Goal: Task Accomplishment & Management: Manage account settings

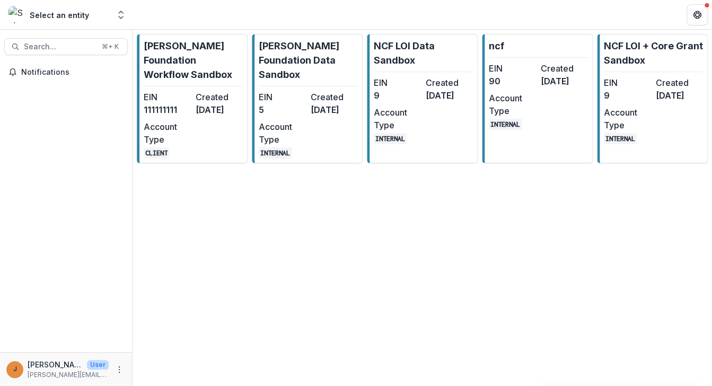
click at [67, 17] on div "Select an entity" at bounding box center [59, 15] width 59 height 11
click at [120, 16] on icon "Open entity switcher" at bounding box center [121, 15] width 11 height 11
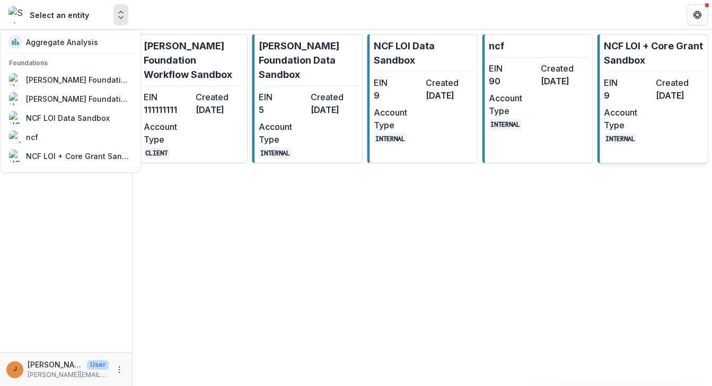
click at [640, 86] on dt "EIN" at bounding box center [627, 82] width 48 height 13
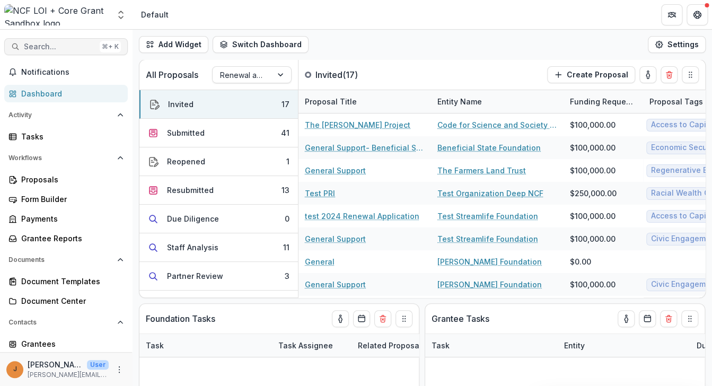
click at [74, 48] on span "Search..." at bounding box center [60, 46] width 72 height 9
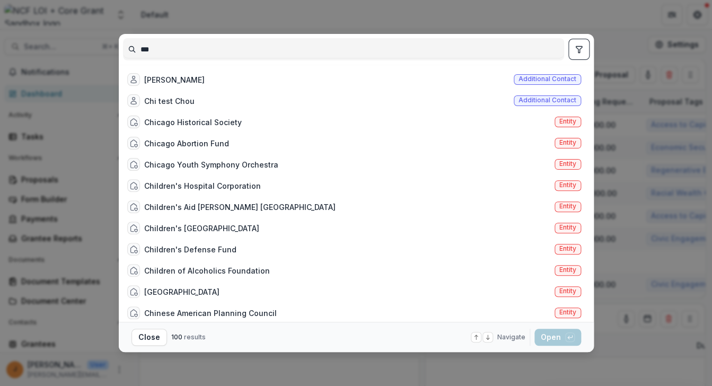
type input "***"
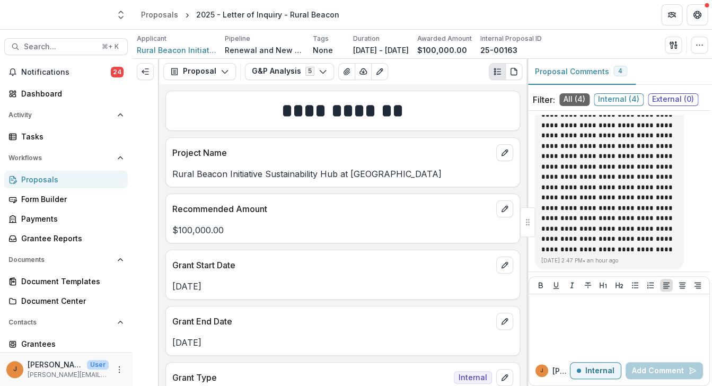
scroll to position [356, 0]
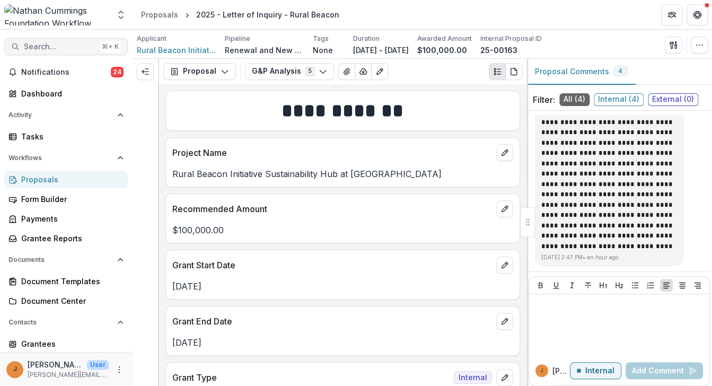
click at [83, 45] on span "Search..." at bounding box center [60, 46] width 72 height 9
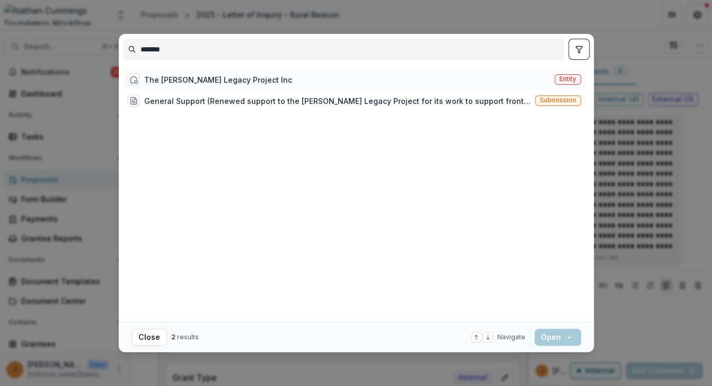
type input "*******"
click at [572, 82] on span "Entity" at bounding box center [567, 78] width 17 height 7
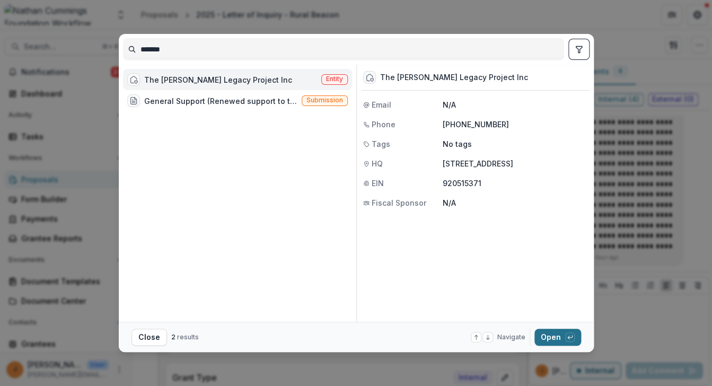
click at [558, 338] on button "Open with enter key" at bounding box center [557, 337] width 47 height 17
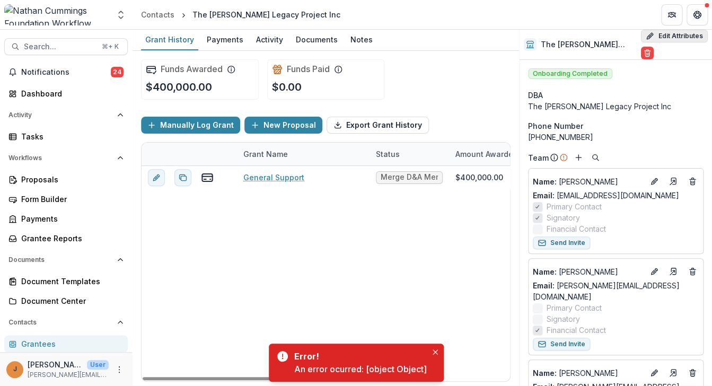
click at [673, 36] on button "Edit Attributes" at bounding box center [674, 36] width 67 height 13
select select
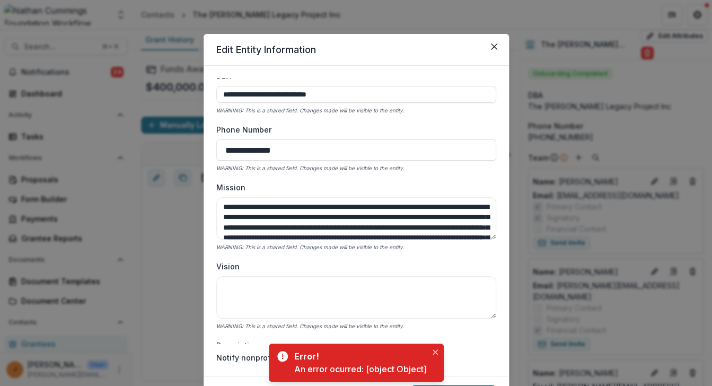
scroll to position [111, 0]
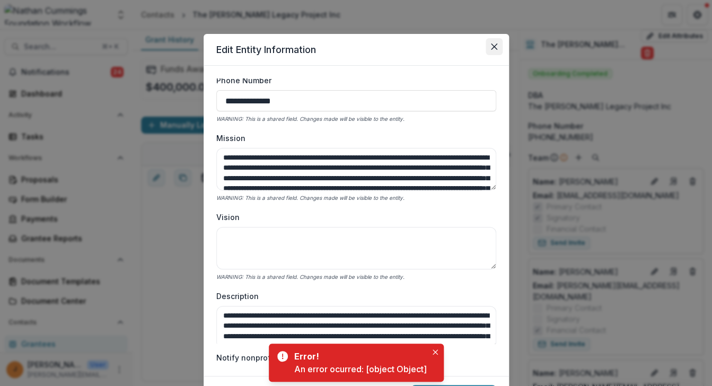
click at [493, 43] on button "Close" at bounding box center [493, 46] width 17 height 17
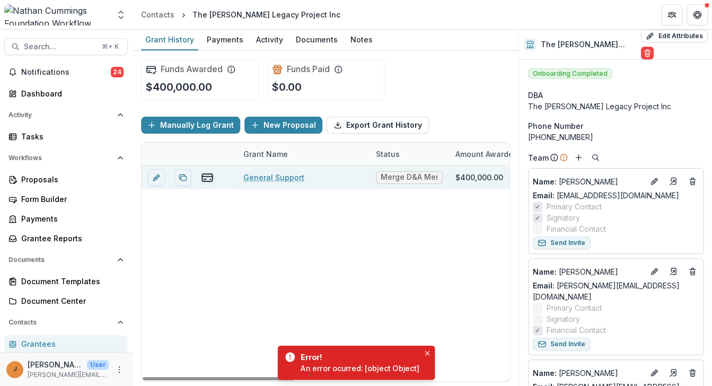
click at [274, 180] on link "General Support" at bounding box center [273, 177] width 61 height 11
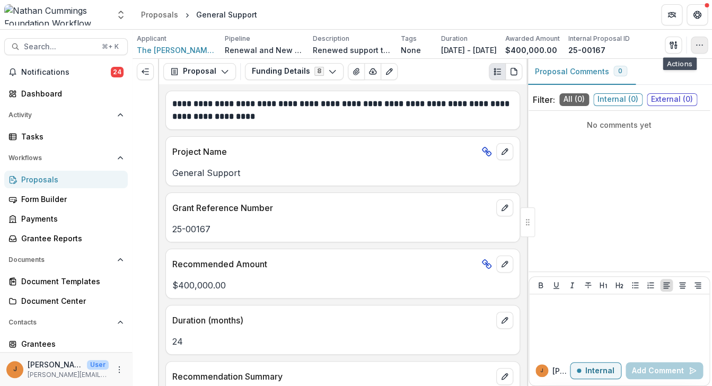
click at [699, 44] on button "button" at bounding box center [698, 45] width 17 height 17
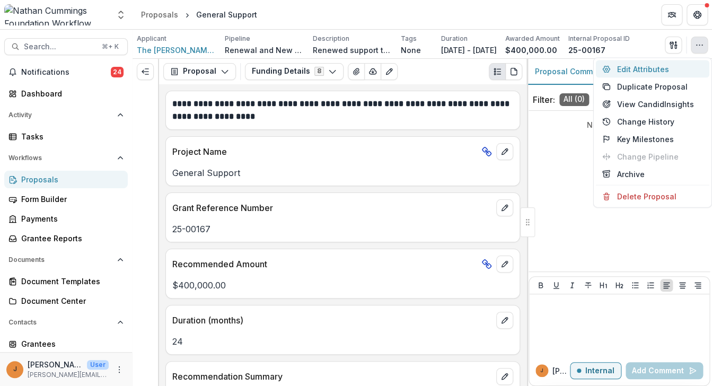
click at [662, 73] on button "Edit Attributes" at bounding box center [652, 68] width 113 height 17
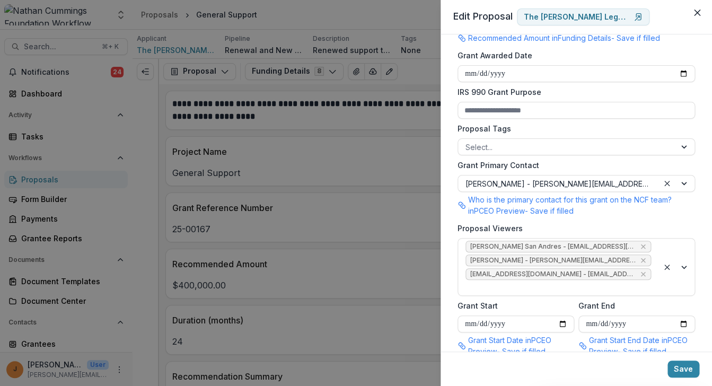
scroll to position [539, 0]
click at [693, 17] on button "Close" at bounding box center [696, 12] width 17 height 17
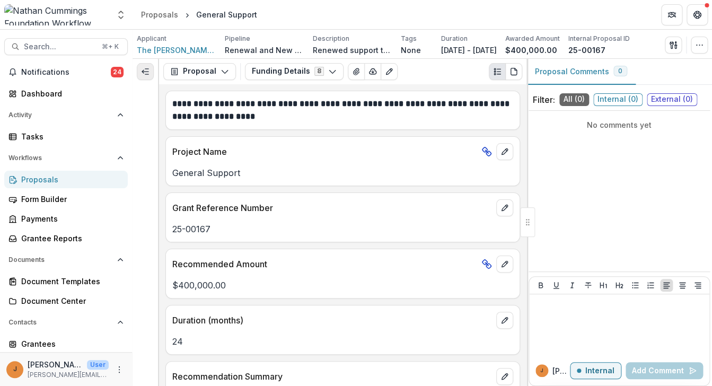
click at [141, 75] on icon "Expand left" at bounding box center [145, 71] width 8 height 8
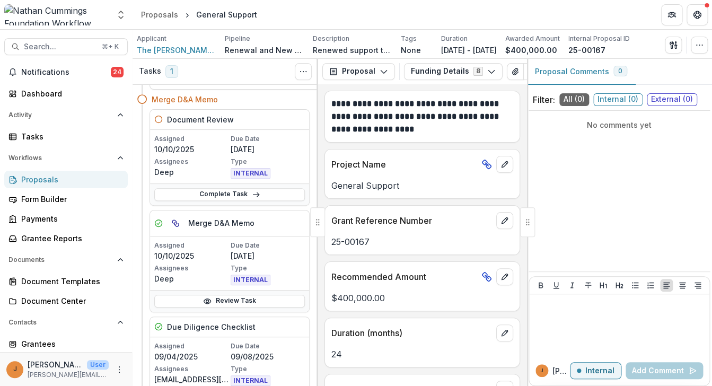
scroll to position [0, 0]
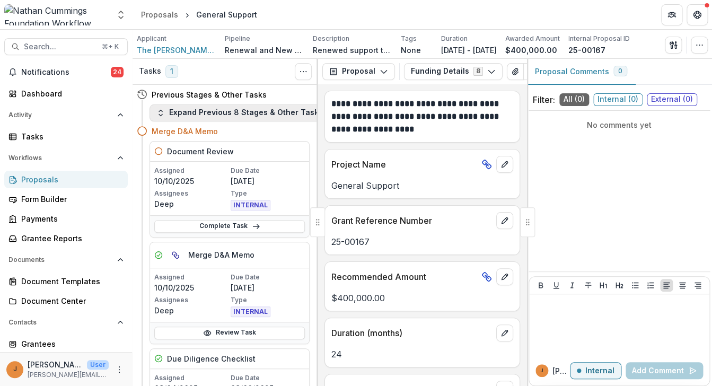
click at [208, 111] on button "Expand Previous 8 Stages & Other Tasks" at bounding box center [239, 112] width 180 height 17
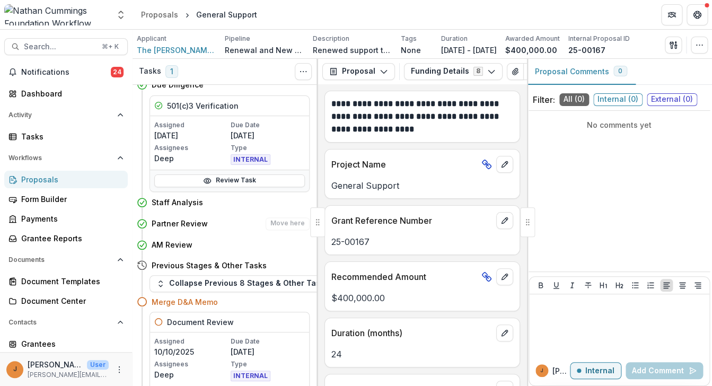
scroll to position [412, 0]
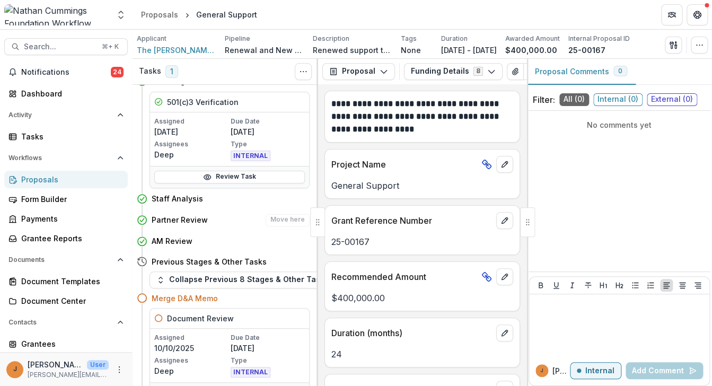
click at [217, 219] on div "Partner Review Move here" at bounding box center [231, 220] width 158 height 13
click at [188, 221] on h4 "Partner Review" at bounding box center [180, 219] width 56 height 11
click at [413, 73] on button "Funding Details 8" at bounding box center [453, 71] width 99 height 17
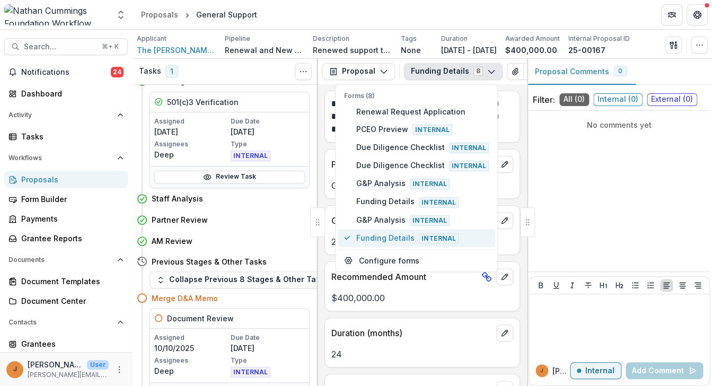
click at [380, 235] on span "Funding Details Internal" at bounding box center [422, 238] width 132 height 12
click at [514, 198] on div "Project Name General Support" at bounding box center [422, 174] width 196 height 50
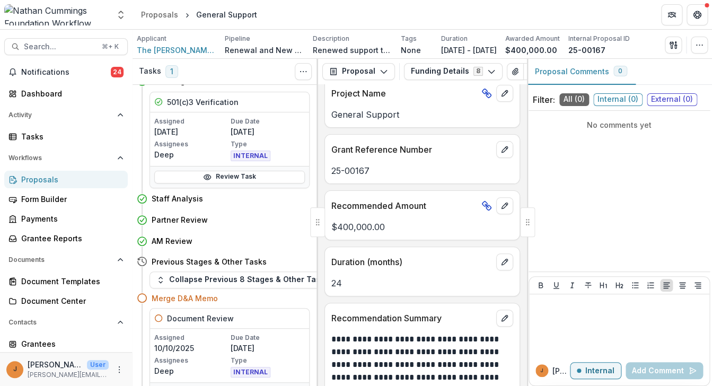
scroll to position [0, 0]
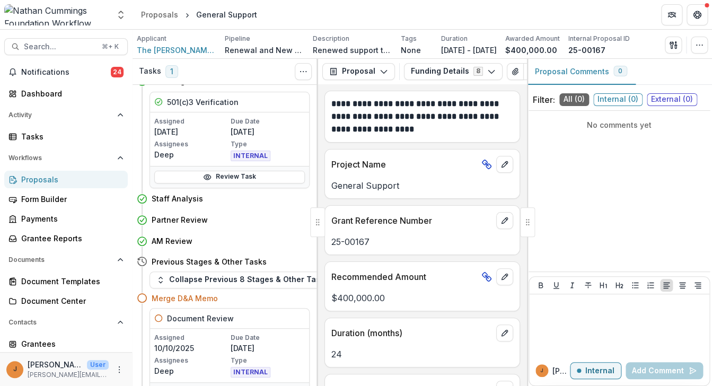
click at [167, 72] on span "1" at bounding box center [171, 71] width 13 height 13
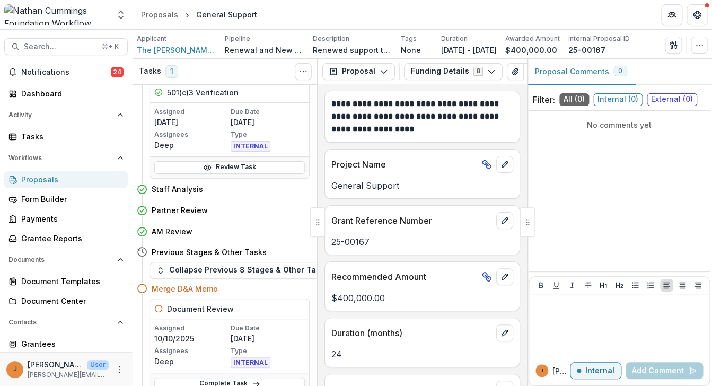
scroll to position [411, 0]
